Goal: Task Accomplishment & Management: Manage account settings

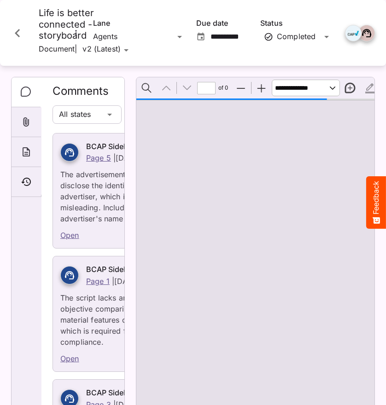
type input "*"
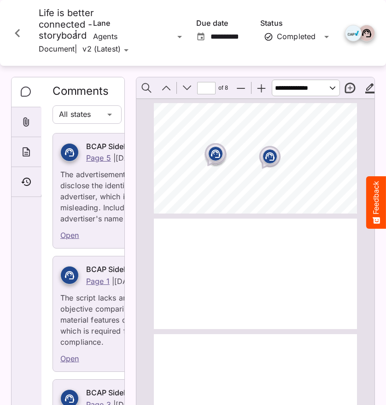
scroll to position [583, 0]
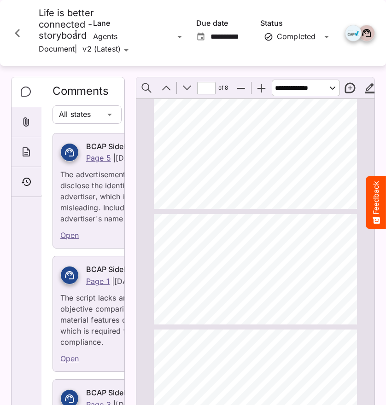
click at [22, 40] on icon "Close card" at bounding box center [17, 33] width 17 height 17
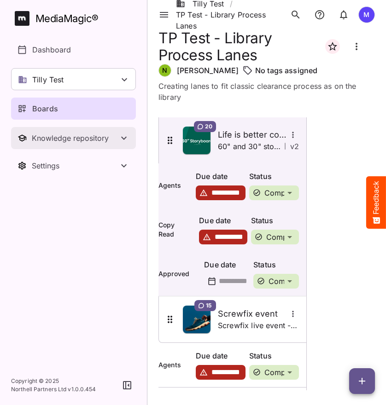
click at [89, 143] on button "Knowledge repository" at bounding box center [73, 138] width 125 height 22
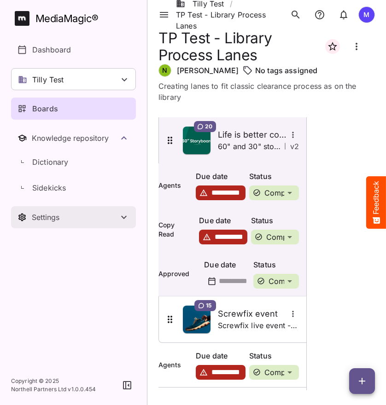
click at [73, 218] on div "Settings" at bounding box center [75, 217] width 87 height 9
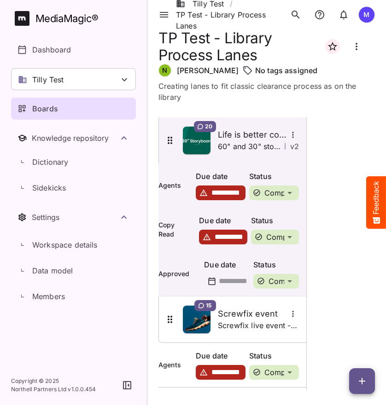
click at [61, 283] on div "Data model" at bounding box center [73, 271] width 125 height 26
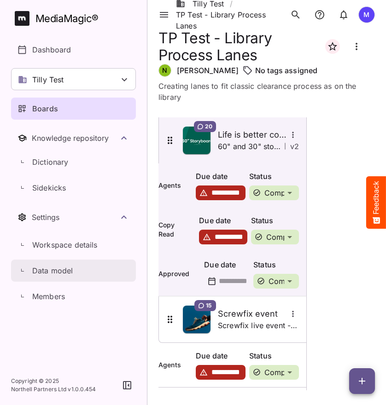
click at [60, 277] on link "Data model" at bounding box center [73, 271] width 125 height 22
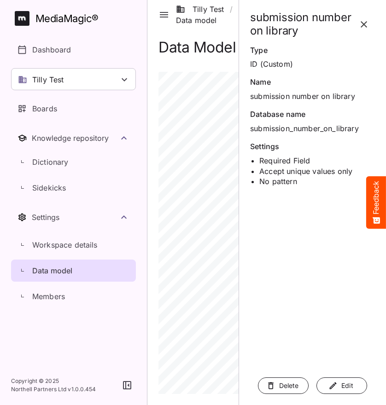
click at [333, 387] on icon "button" at bounding box center [333, 385] width 7 height 7
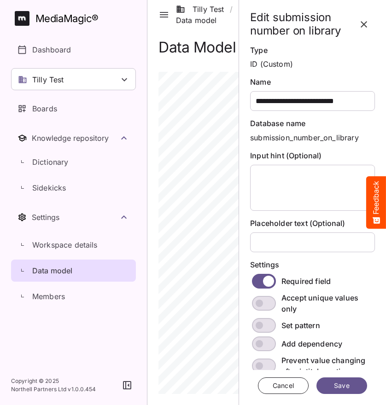
click at [331, 260] on div "Settings" at bounding box center [312, 265] width 125 height 11
click at [336, 387] on span "Save" at bounding box center [341, 387] width 25 height 12
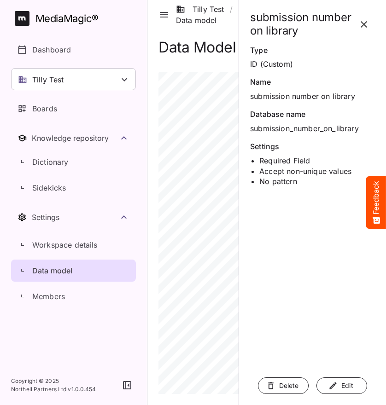
click at [370, 26] on button "button" at bounding box center [364, 24] width 22 height 22
